Goal: Information Seeking & Learning: Learn about a topic

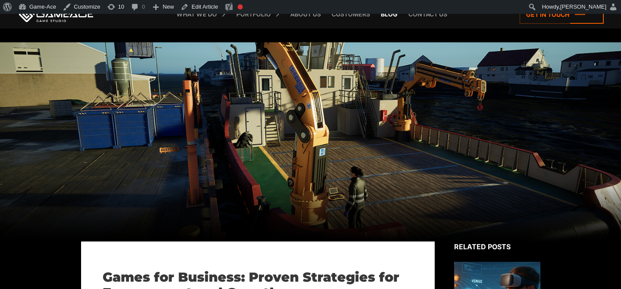
click at [391, 15] on link "Blog" at bounding box center [389, 14] width 25 height 28
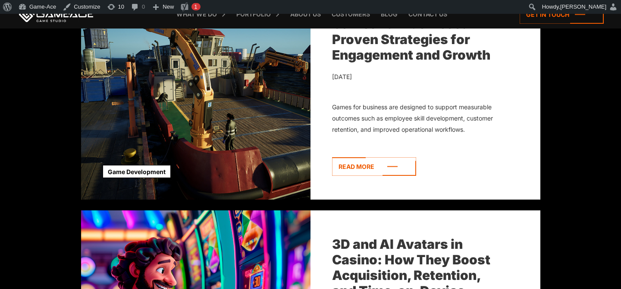
scroll to position [318, 0]
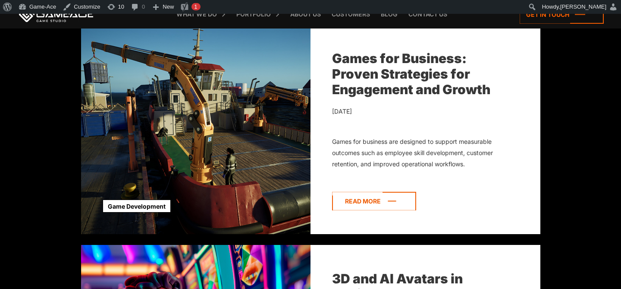
click at [386, 202] on icon at bounding box center [374, 201] width 84 height 19
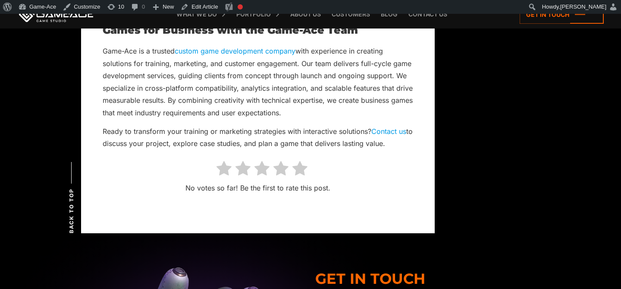
scroll to position [10010, 0]
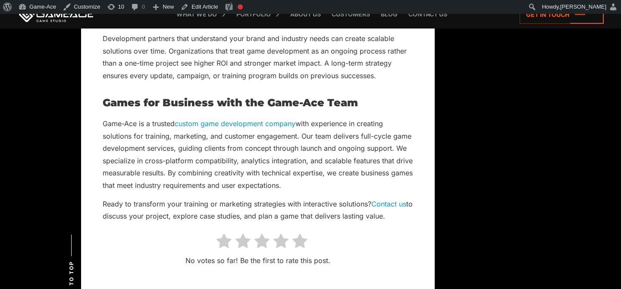
click at [302, 244] on icon at bounding box center [300, 241] width 15 height 16
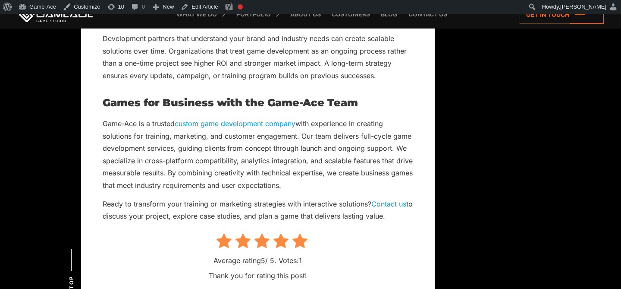
scroll to position [10024, 0]
